Goal: Task Accomplishment & Management: Use online tool/utility

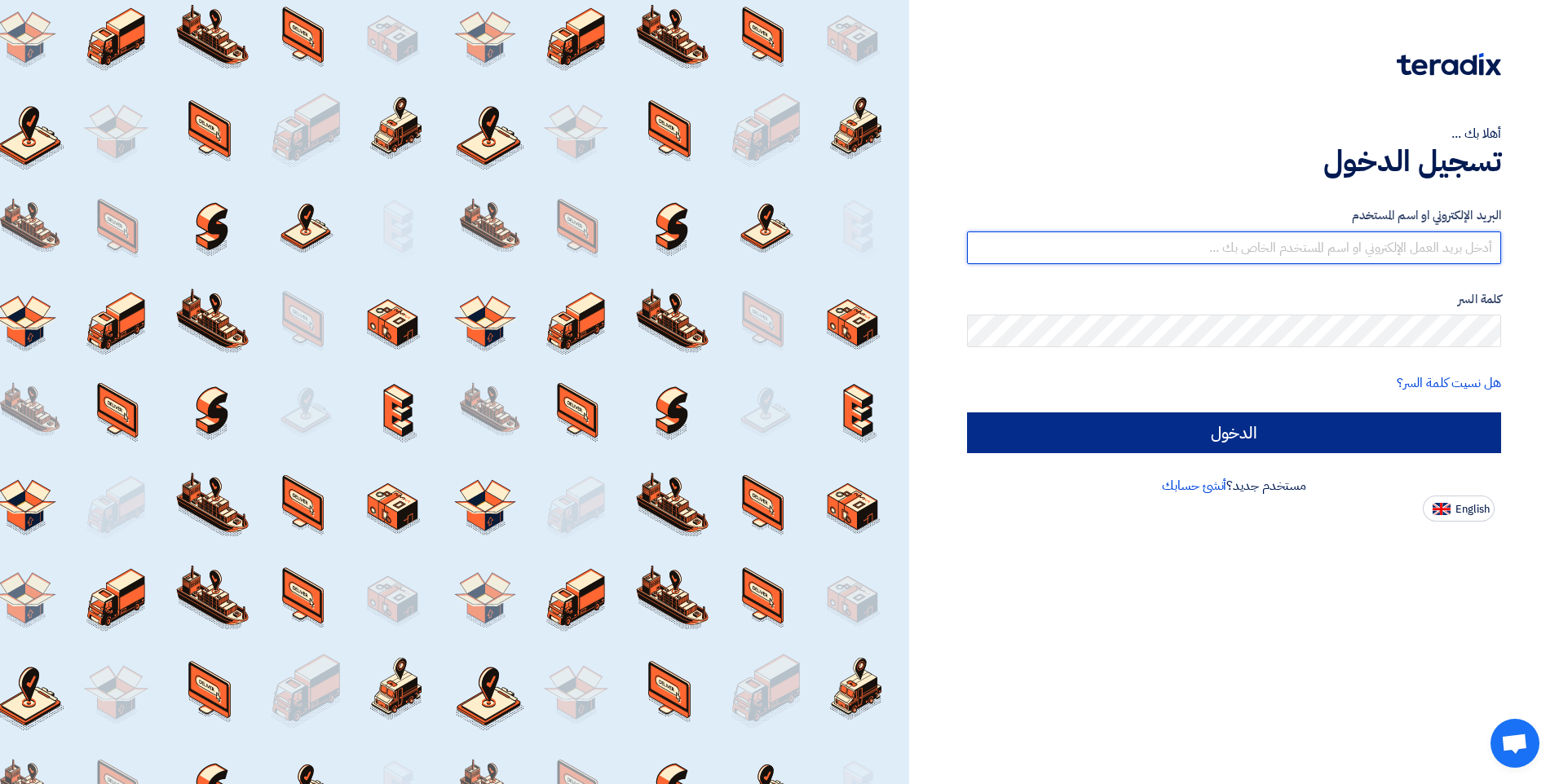
type input "[EMAIL_ADDRESS][DOMAIN_NAME]"
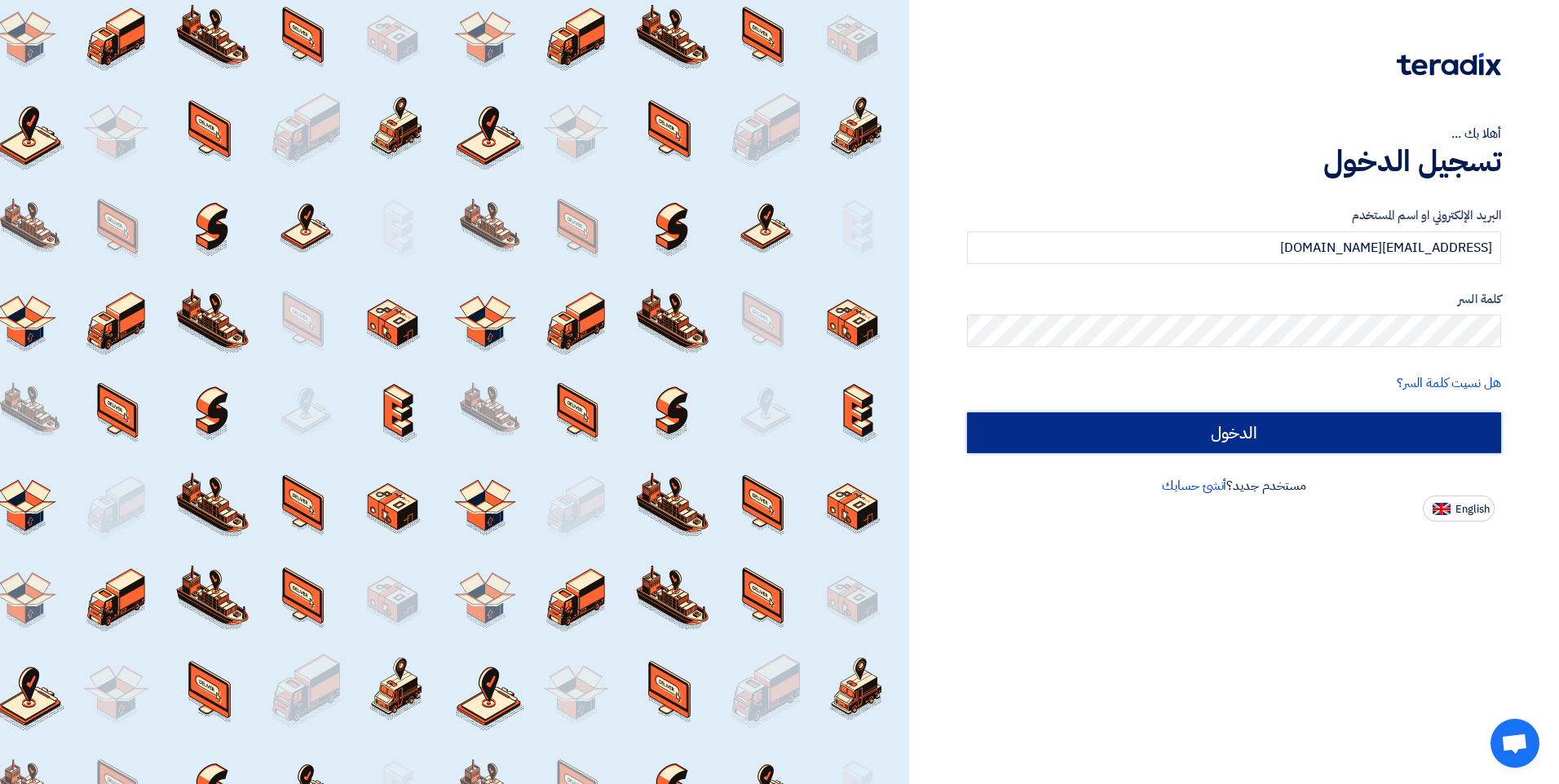
click at [1246, 439] on input "الدخول" at bounding box center [1234, 433] width 534 height 41
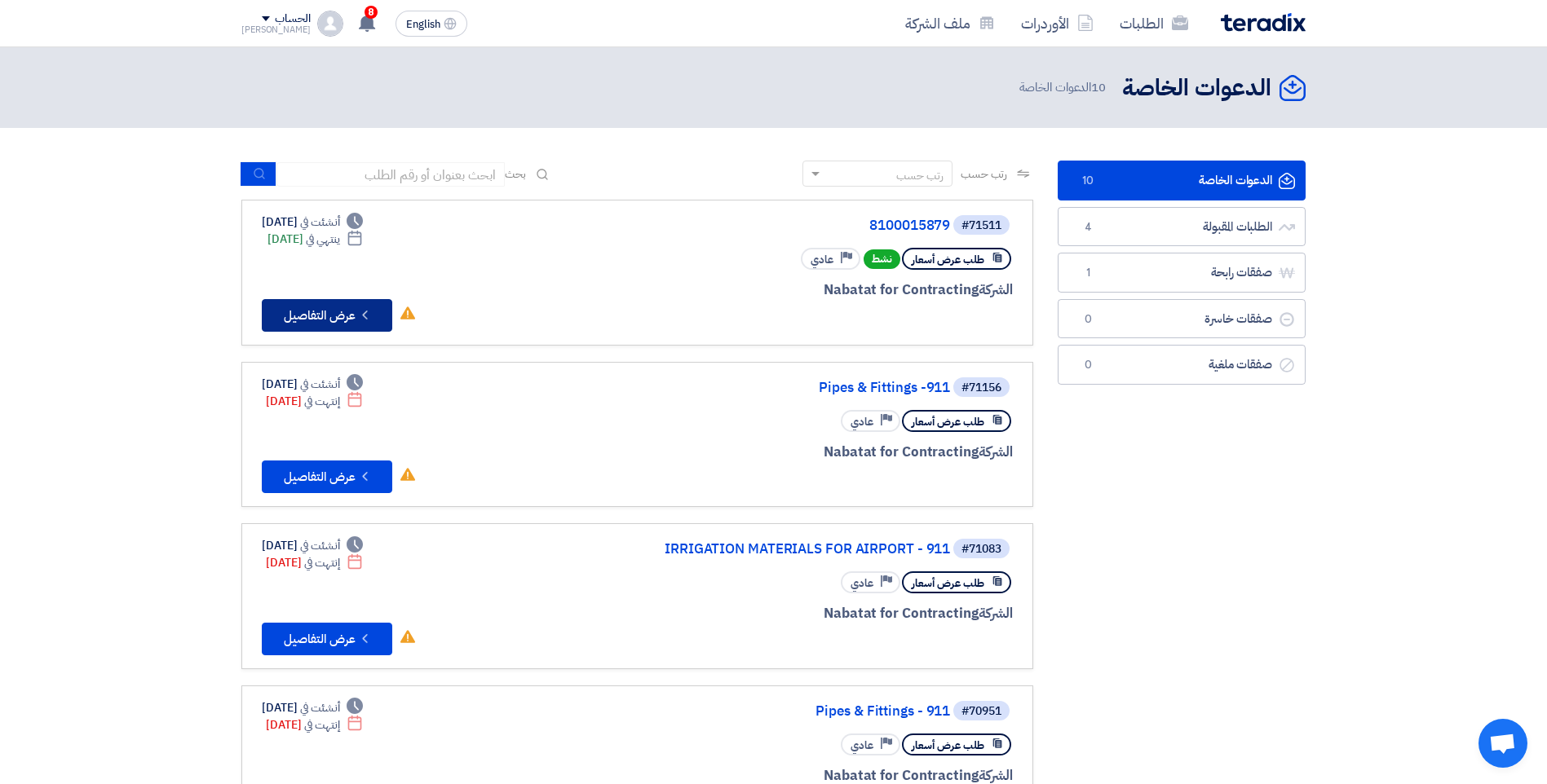
click at [330, 310] on button "Check details عرض التفاصيل" at bounding box center [327, 316] width 130 height 33
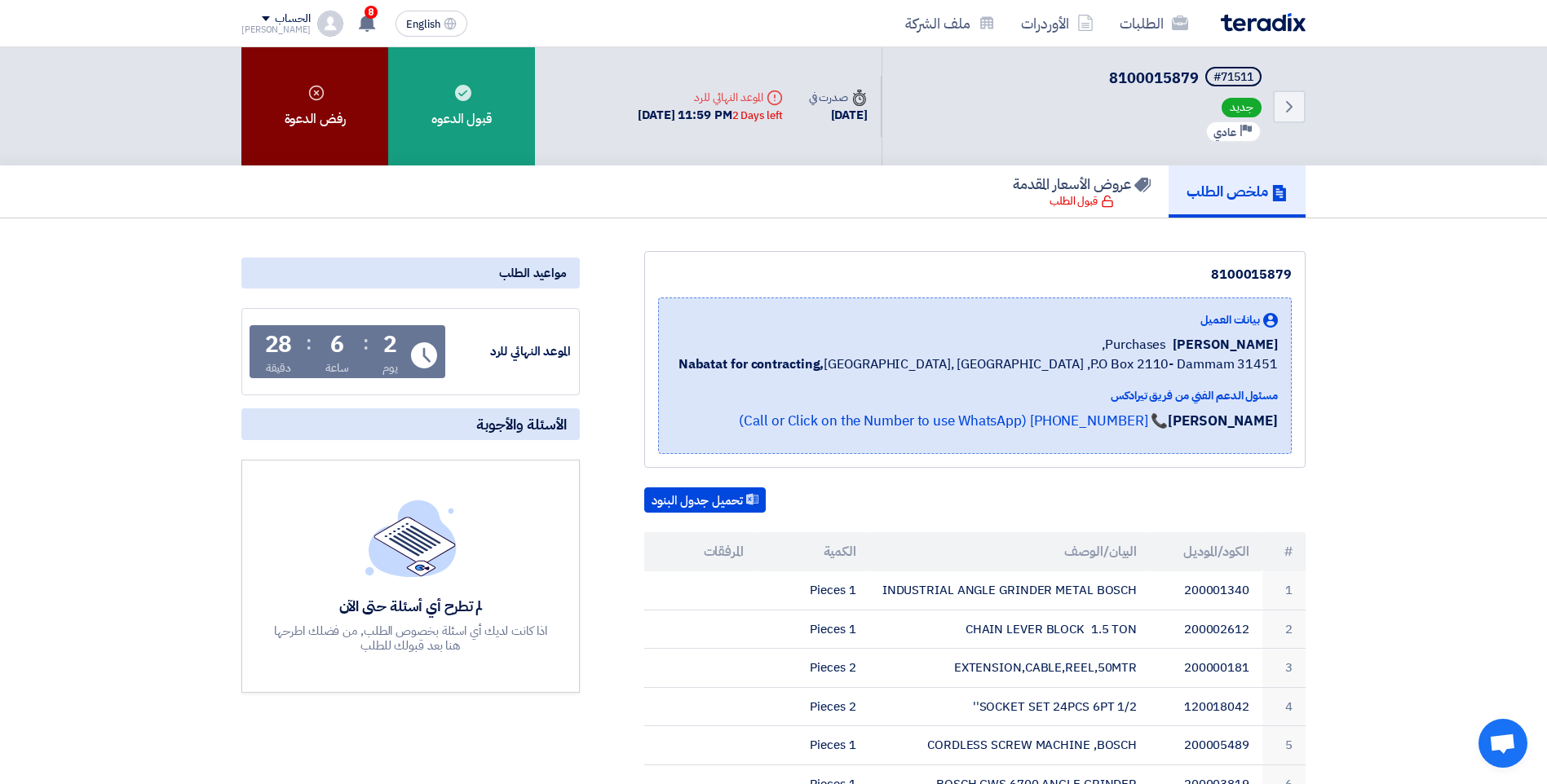
click at [316, 131] on div "رفض الدعوة" at bounding box center [315, 106] width 147 height 118
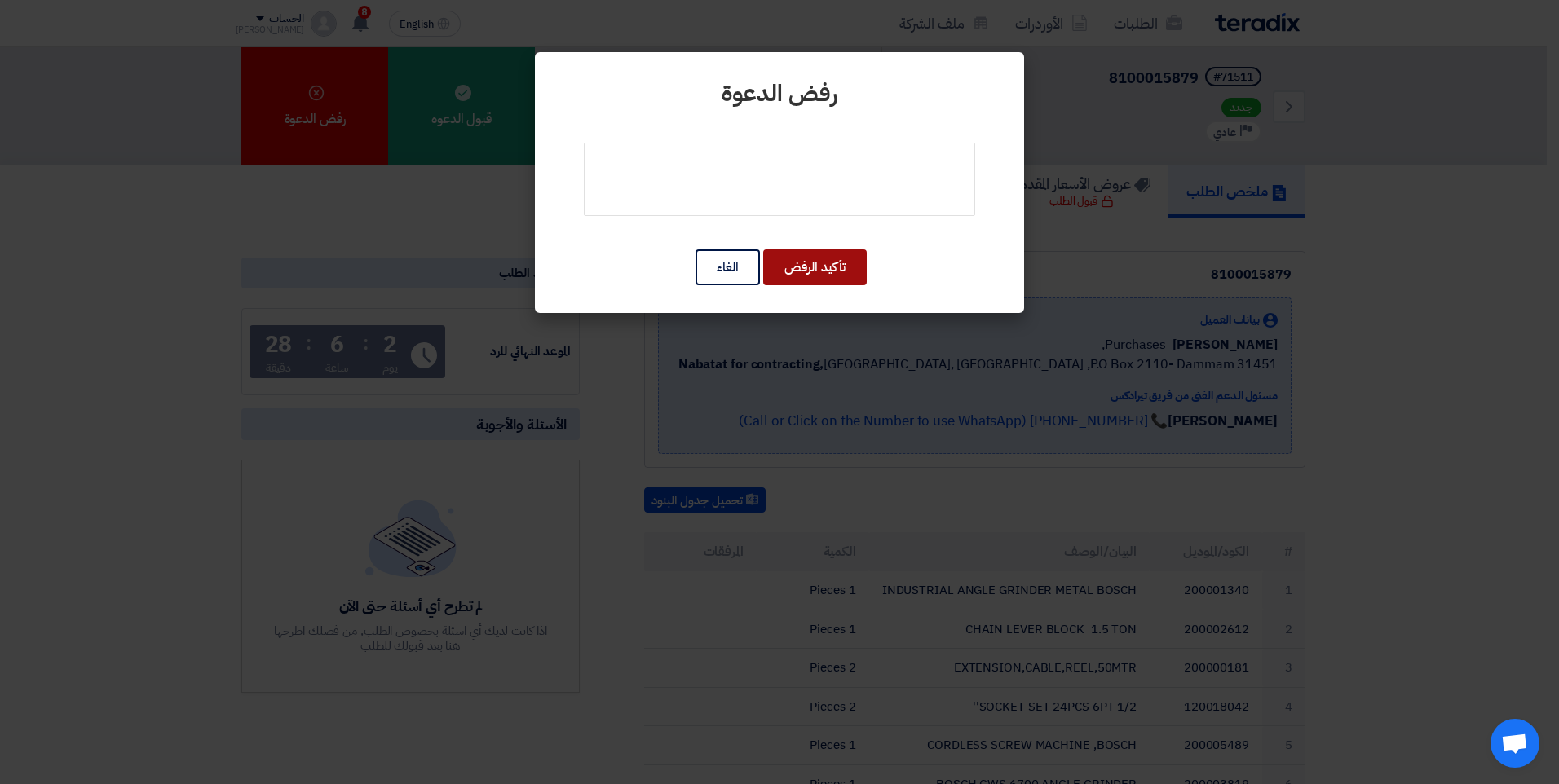
click at [814, 269] on button "تأكيد الرفض" at bounding box center [814, 267] width 104 height 36
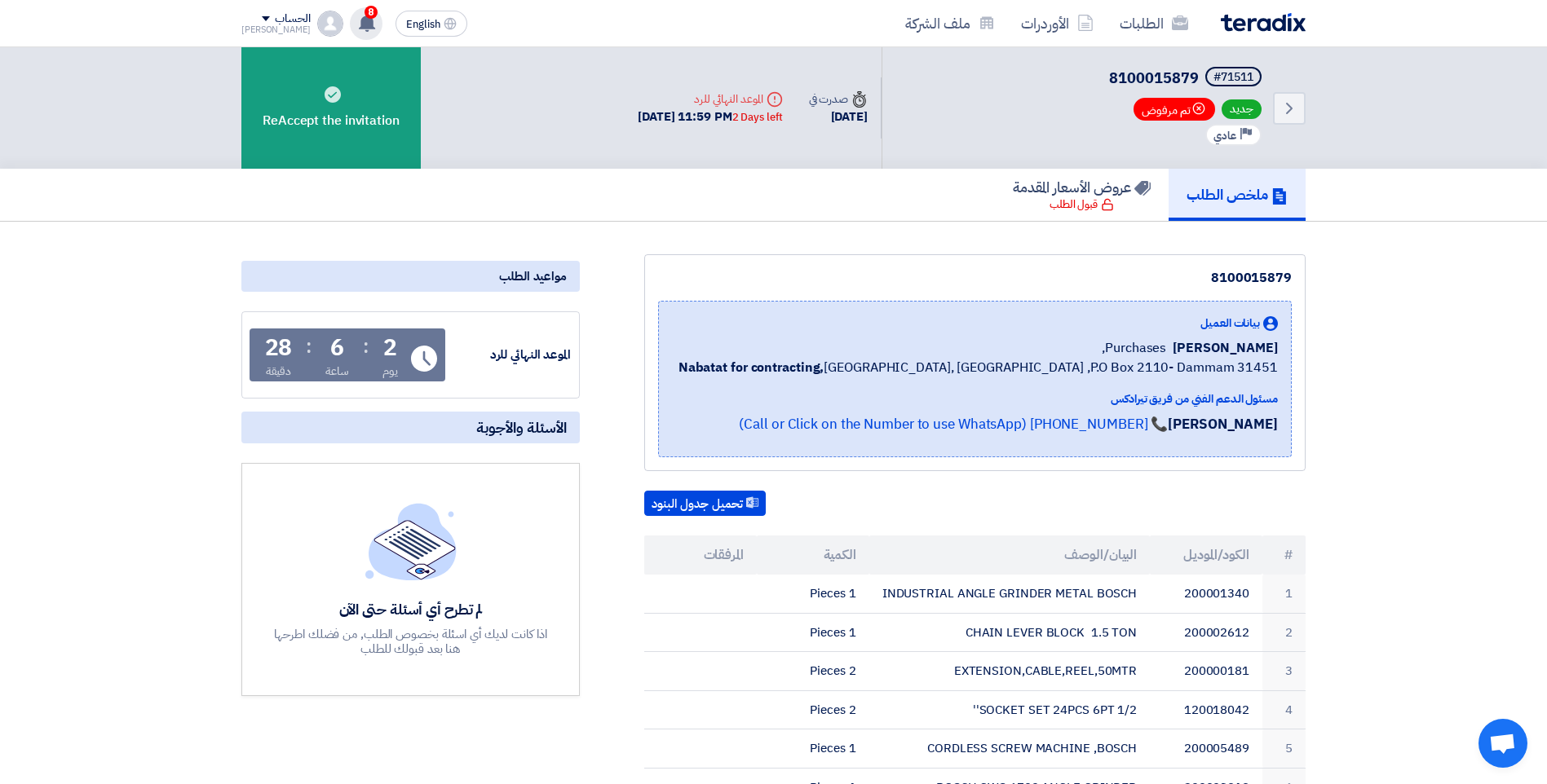
click at [358, 18] on icon at bounding box center [367, 23] width 18 height 18
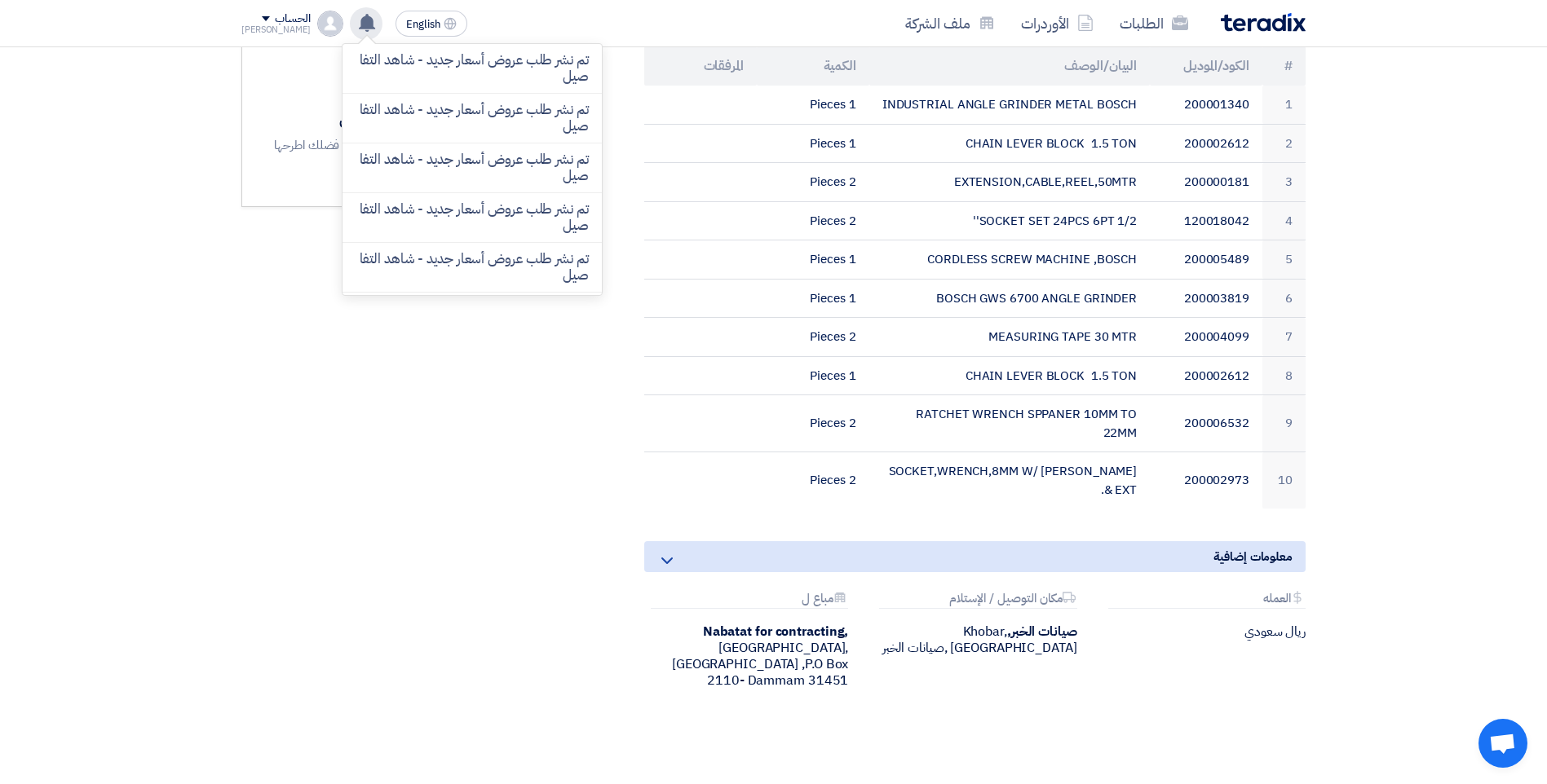
click at [358, 26] on icon at bounding box center [367, 23] width 18 height 18
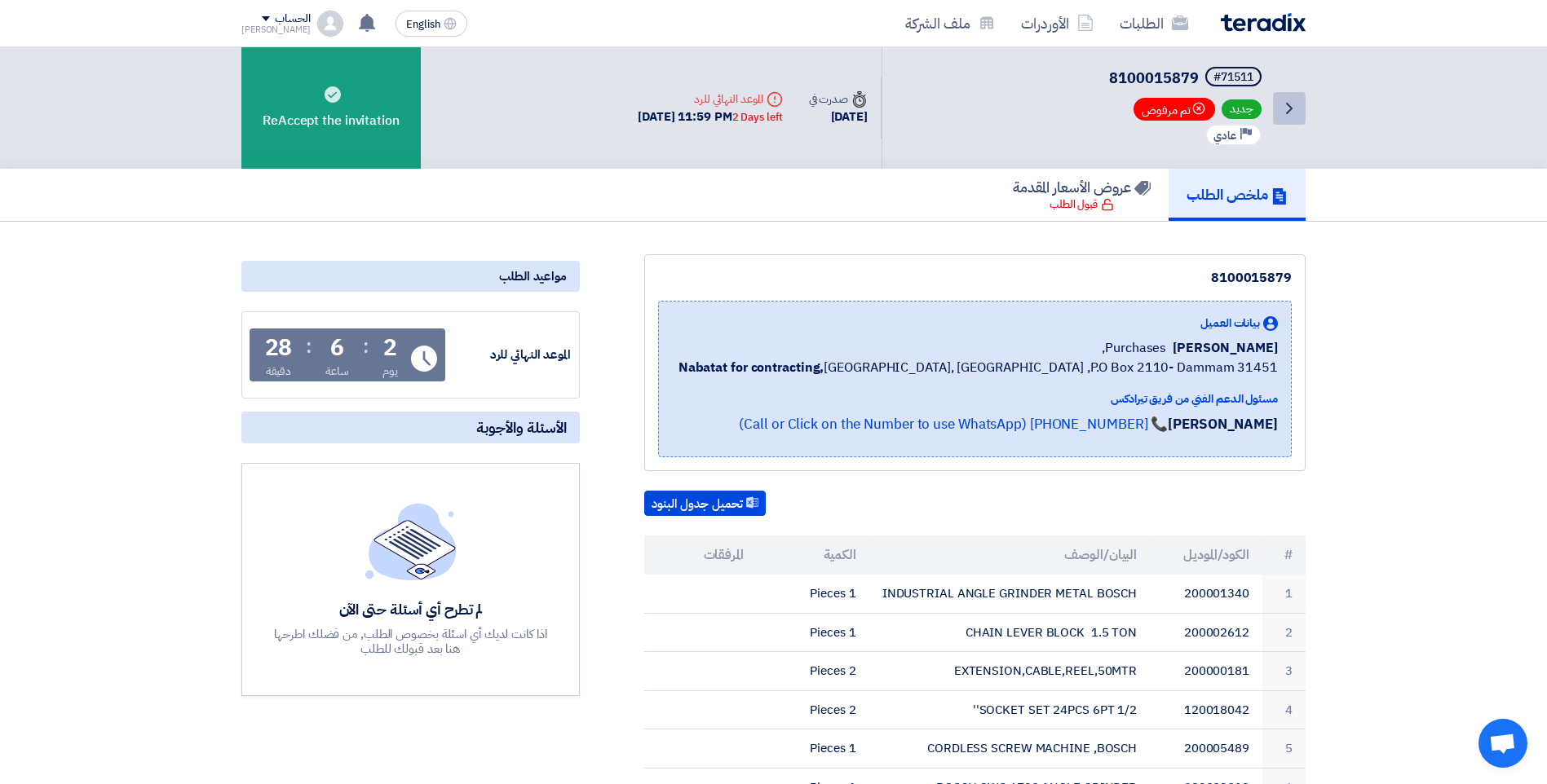
click at [1286, 108] on icon "Back" at bounding box center [1289, 108] width 19 height 19
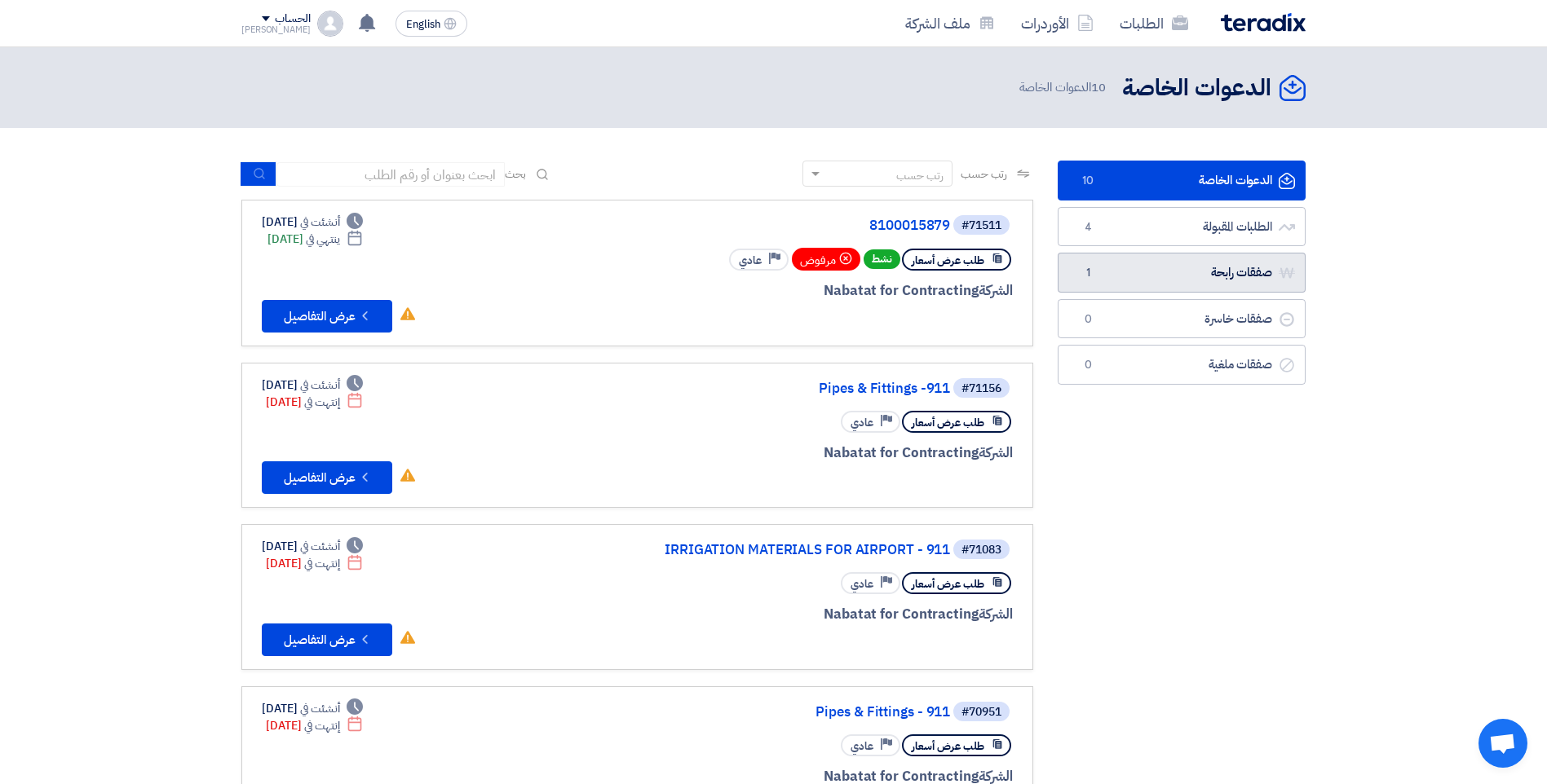
click at [1141, 282] on link "صفقات رابحة صفقات رابحة 1" at bounding box center [1182, 273] width 248 height 40
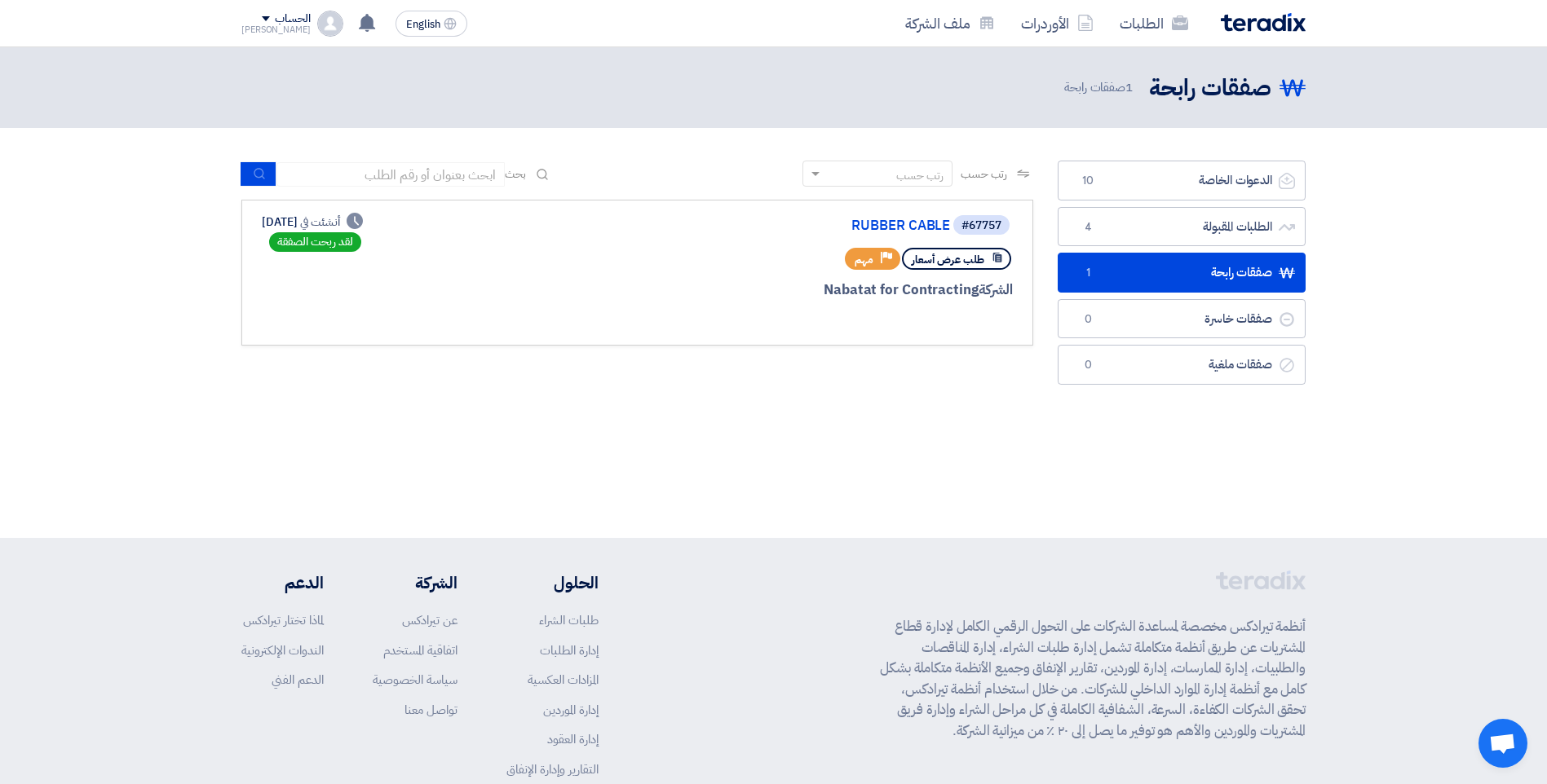
click at [862, 287] on div "الشركة Nabatat for Contracting" at bounding box center [817, 289] width 392 height 21
click at [890, 223] on link "RUBBER CABLE" at bounding box center [787, 226] width 326 height 15
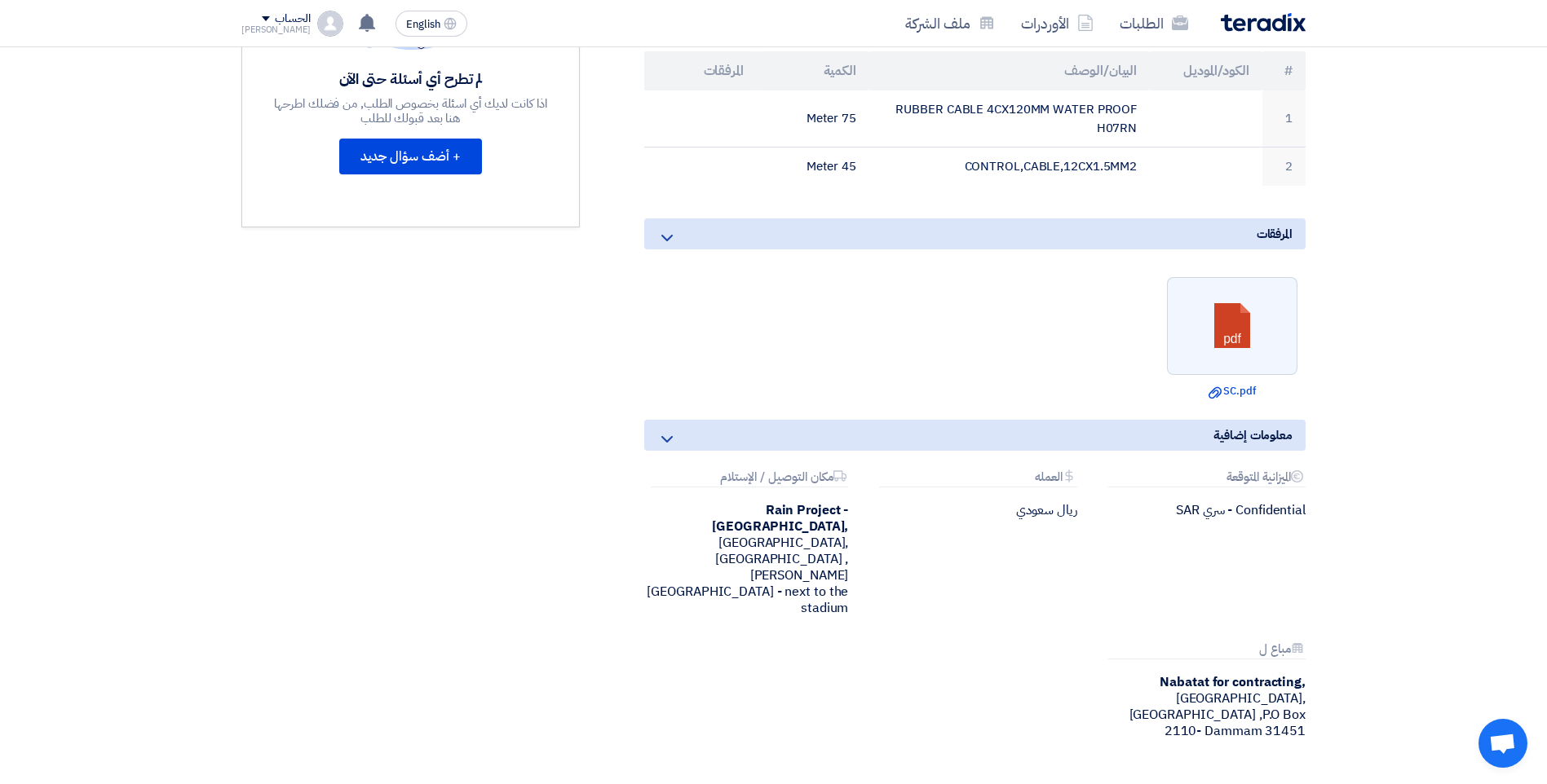
scroll to position [489, 0]
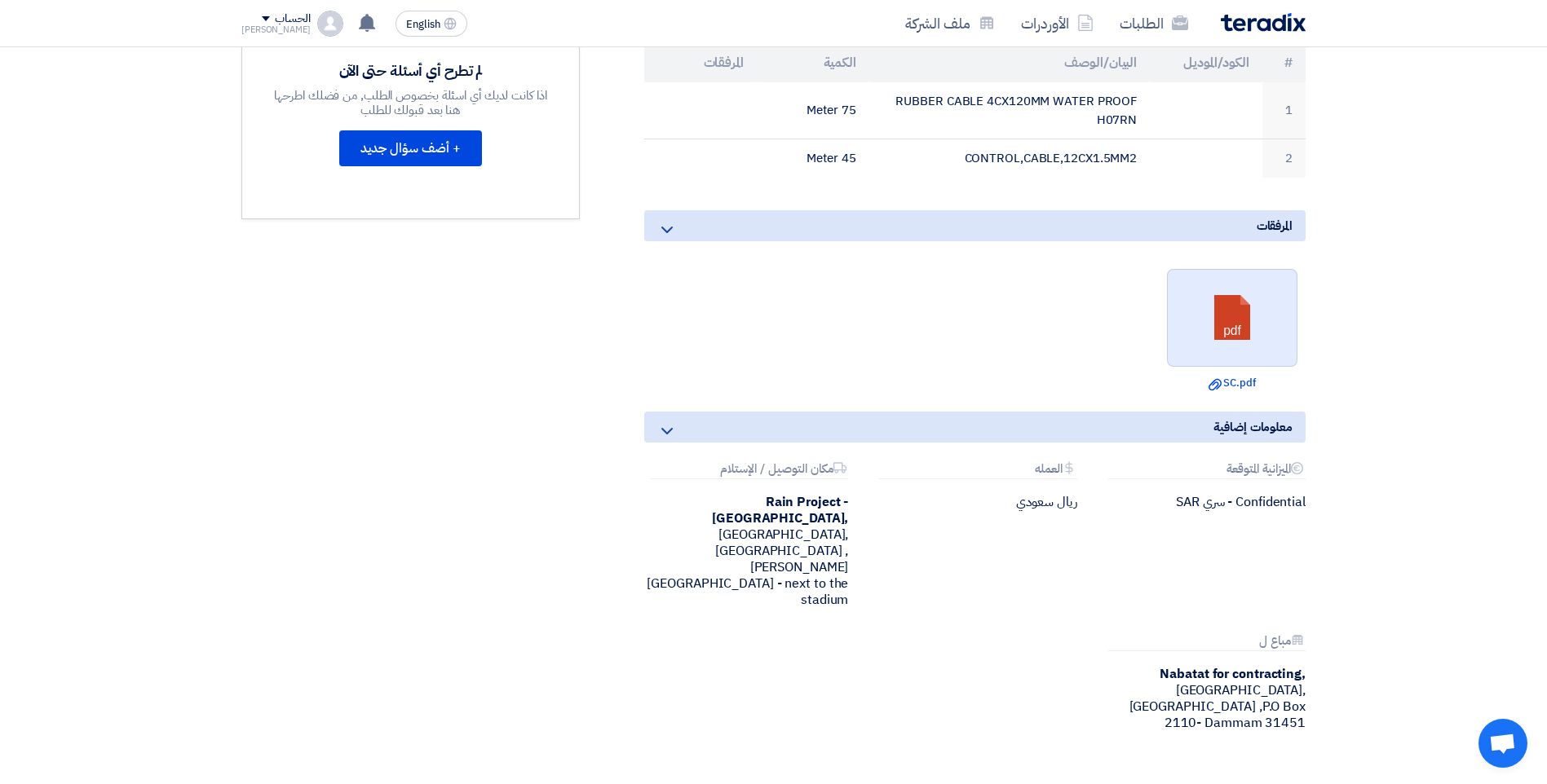
click at [1258, 333] on link at bounding box center [1233, 319] width 130 height 98
